Goal: Register for event/course

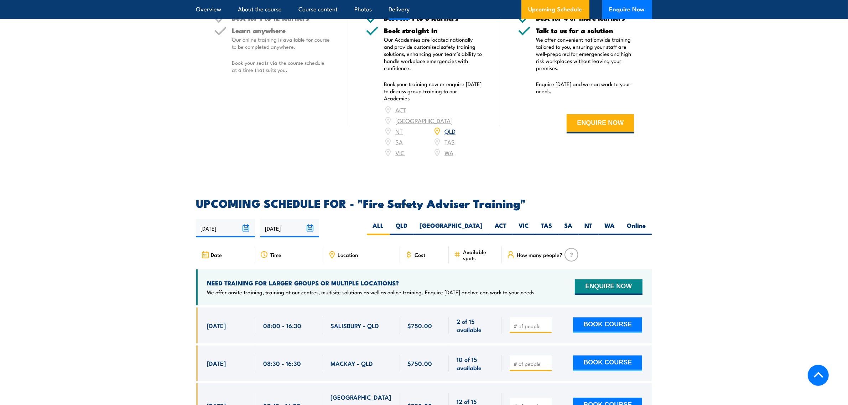
scroll to position [1024, 0]
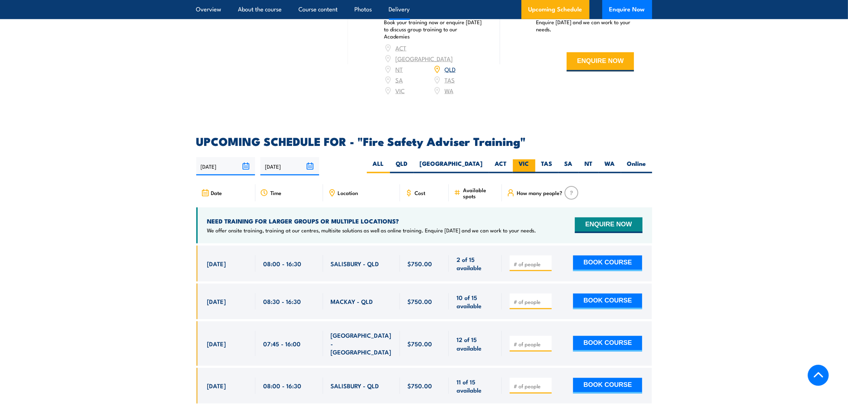
click at [529, 171] on label "VIC" at bounding box center [524, 167] width 22 height 14
click at [529, 164] on input "VIC" at bounding box center [531, 162] width 5 height 5
radio input "true"
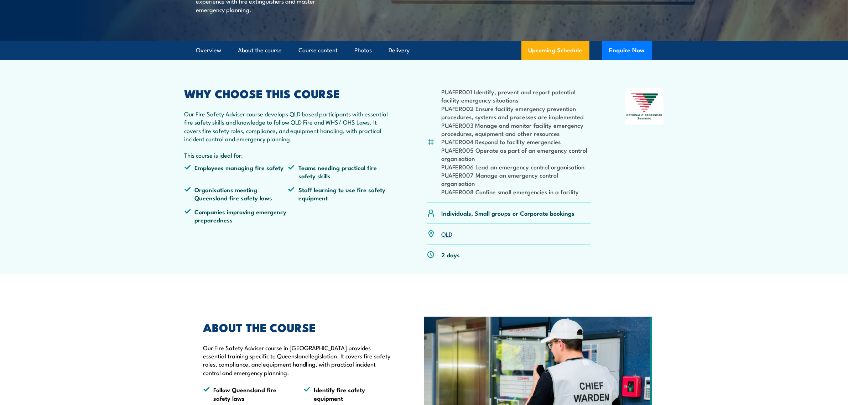
scroll to position [0, 0]
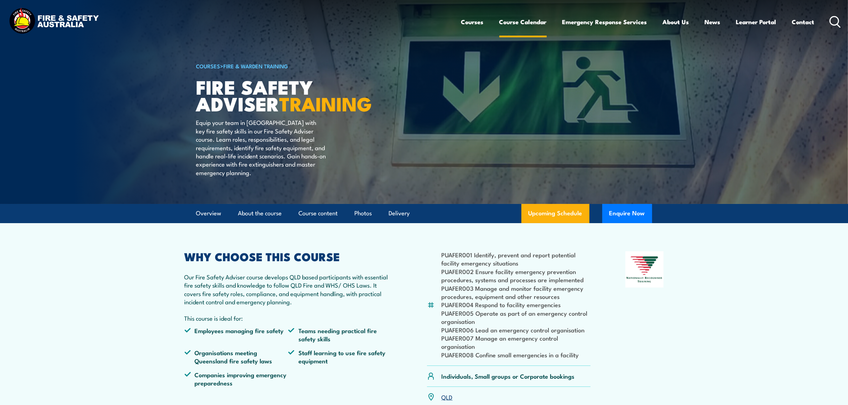
click at [518, 20] on link "Course Calendar" at bounding box center [522, 21] width 47 height 19
click at [517, 22] on link "Course Calendar" at bounding box center [522, 21] width 47 height 19
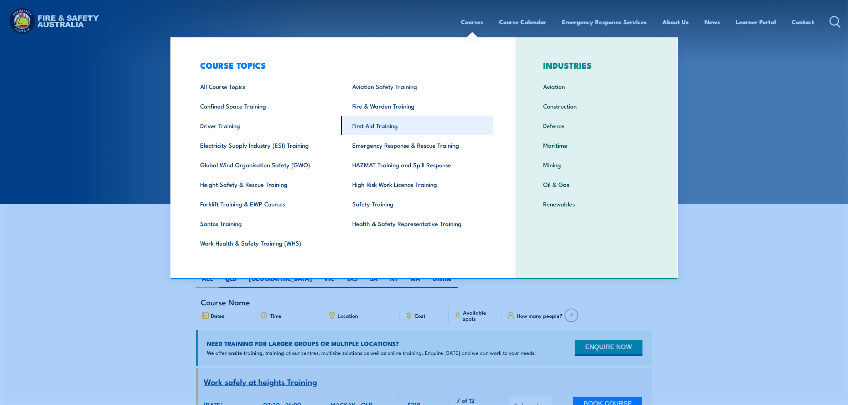
click at [385, 128] on link "First Aid Training" at bounding box center [417, 126] width 152 height 20
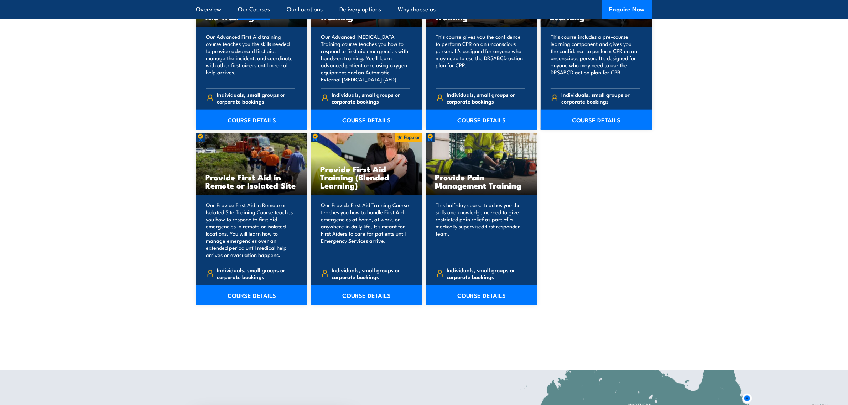
scroll to position [980, 0]
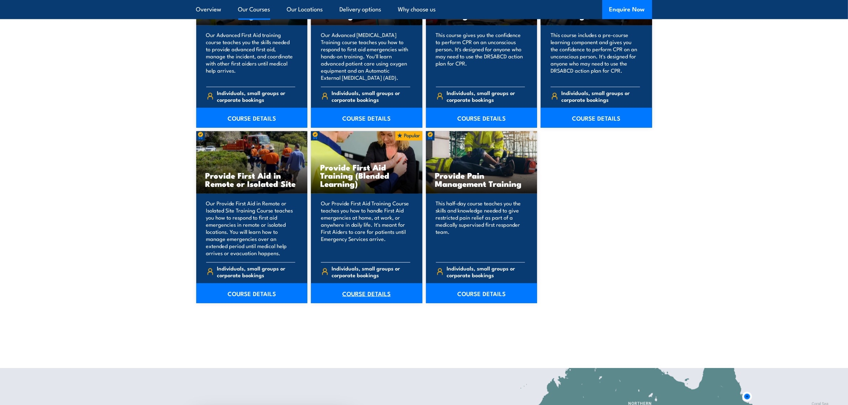
click at [355, 292] on link "COURSE DETAILS" at bounding box center [366, 294] width 111 height 20
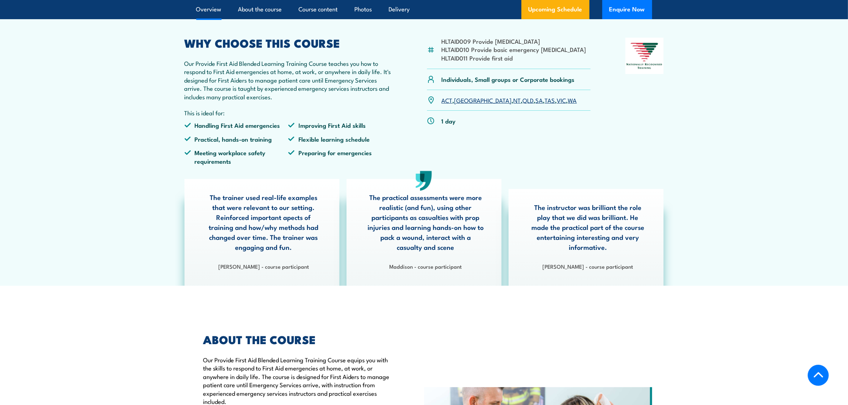
scroll to position [223, 0]
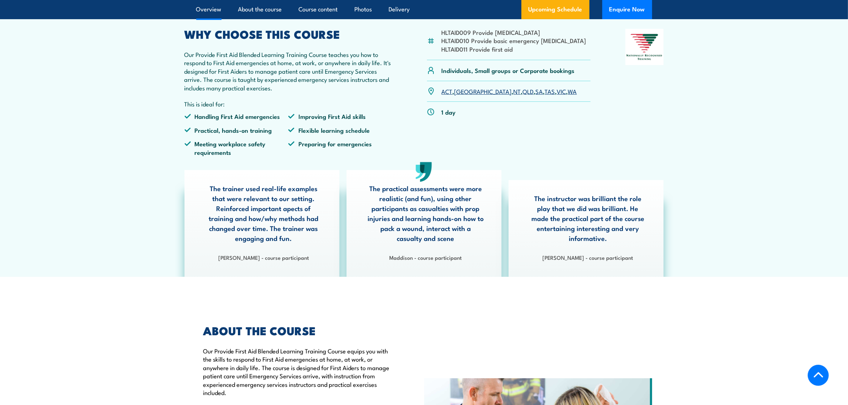
click at [557, 95] on link "VIC" at bounding box center [561, 91] width 9 height 9
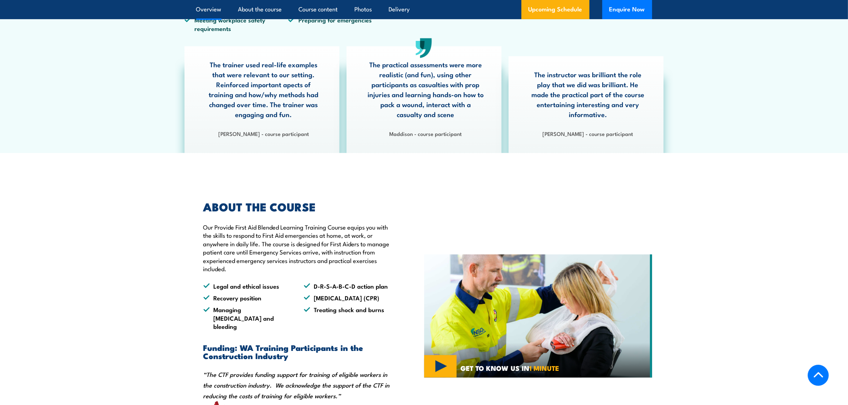
scroll to position [534, 0]
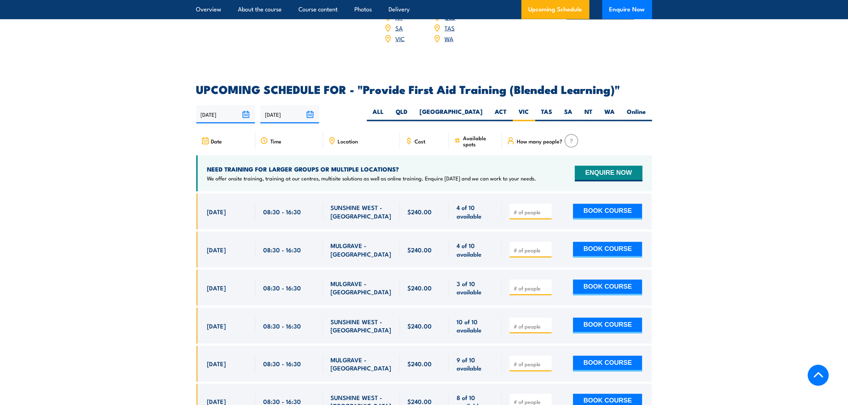
scroll to position [1367, 0]
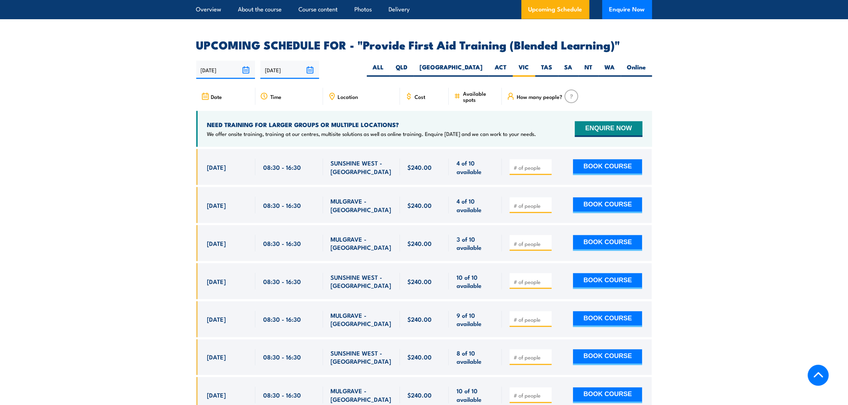
click at [535, 171] on input "number" at bounding box center [532, 167] width 36 height 7
type input "2"
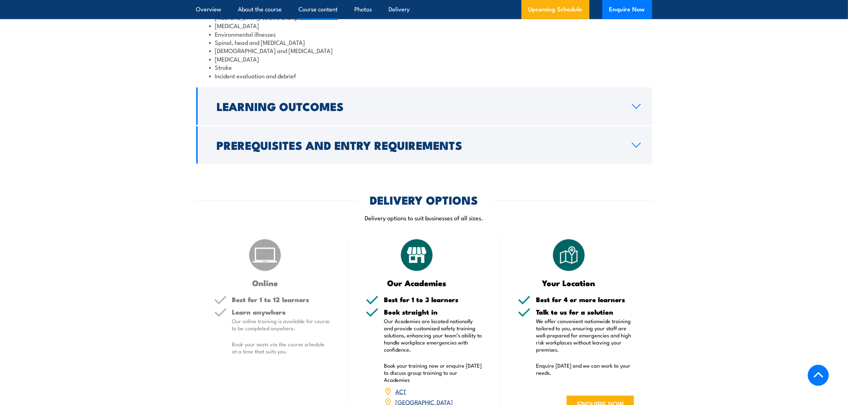
scroll to position [743, 0]
